Goal: Information Seeking & Learning: Learn about a topic

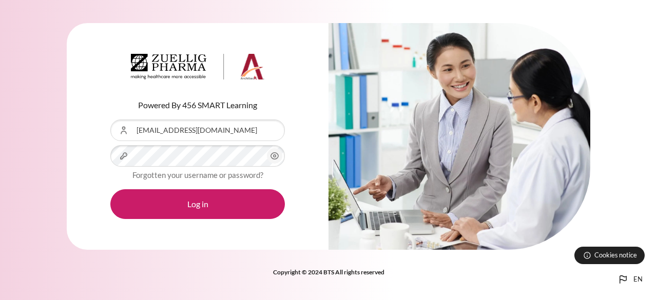
drag, startPoint x: 191, startPoint y: 209, endPoint x: 611, endPoint y: 1, distance: 468.7
click at [191, 209] on button "Log in" at bounding box center [197, 204] width 175 height 30
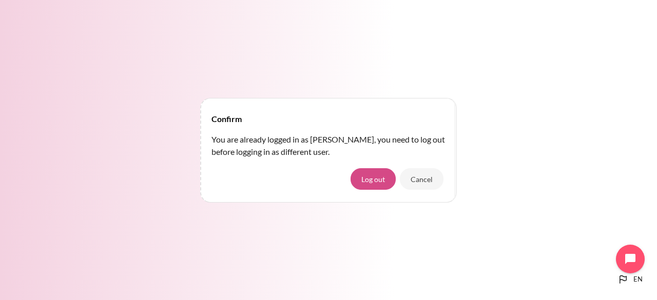
click at [366, 177] on button "Log out" at bounding box center [373, 179] width 45 height 22
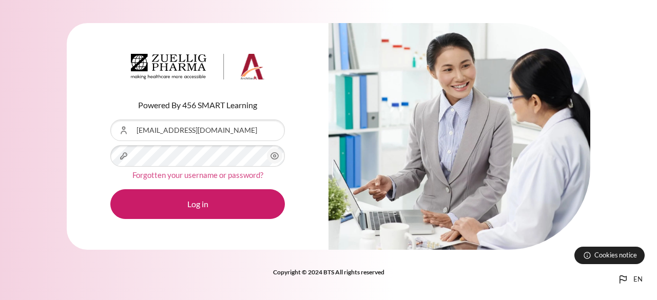
click at [201, 175] on link "Forgotten your username or password?" at bounding box center [197, 174] width 131 height 9
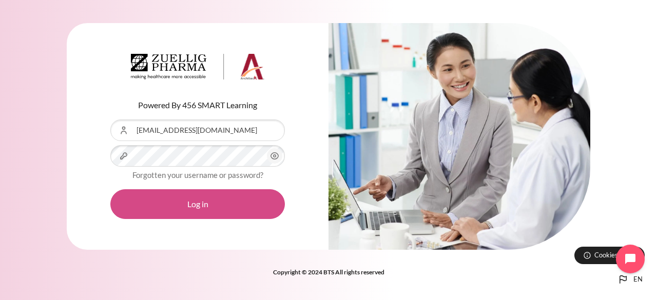
click at [181, 207] on button "Log in" at bounding box center [197, 204] width 175 height 30
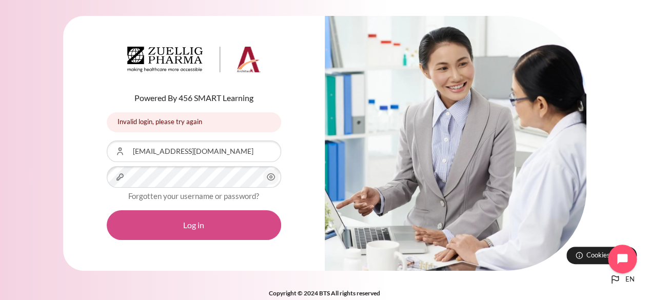
click at [205, 216] on button "Log in" at bounding box center [194, 225] width 175 height 30
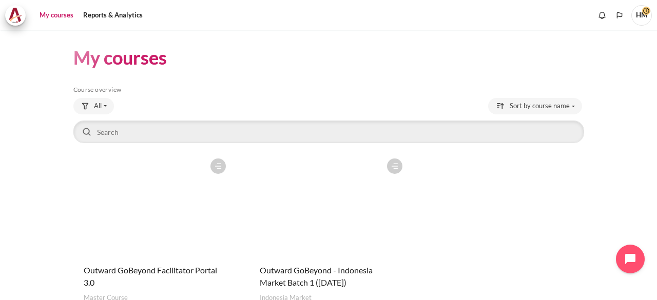
scroll to position [74, 0]
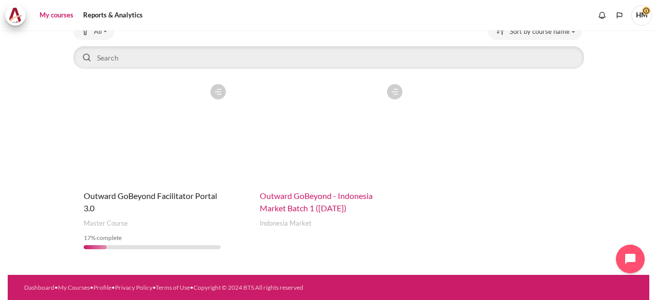
click at [324, 203] on span "Outward GoBeyond - Indonesia Market Batch 1 ([DATE])" at bounding box center [316, 202] width 113 height 22
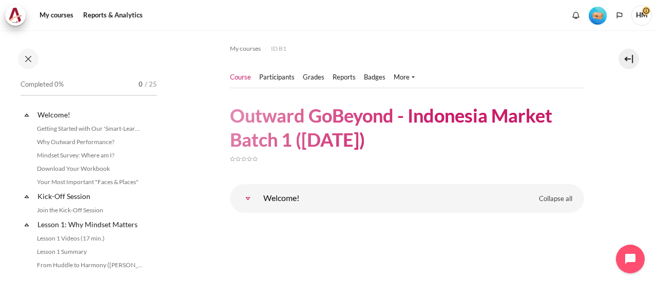
click at [490, 75] on nav "Course Participants Grades" at bounding box center [407, 77] width 354 height 21
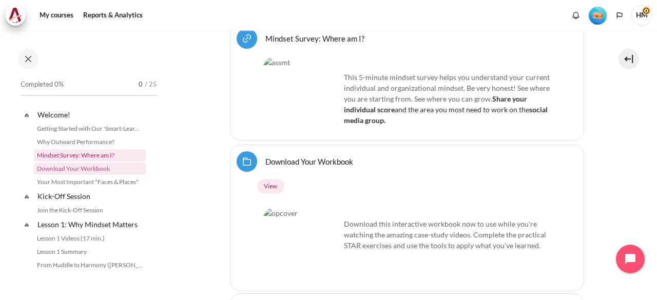
click at [108, 157] on link "Mindset Survey: Where am I?" at bounding box center [90, 155] width 112 height 12
